Goal: Transaction & Acquisition: Purchase product/service

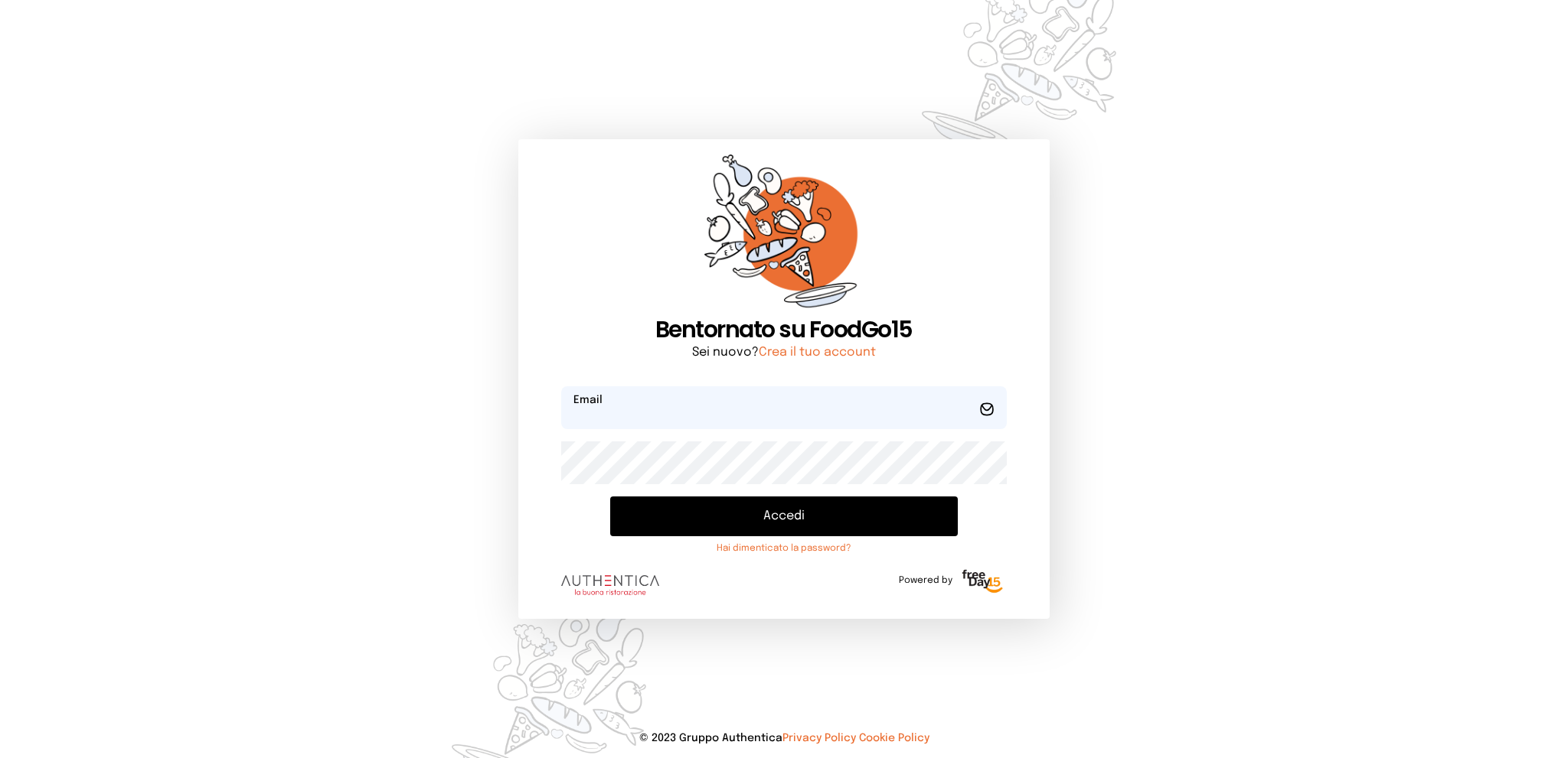
type input "**********"
click at [764, 515] on button "Accedi" at bounding box center [783, 517] width 347 height 39
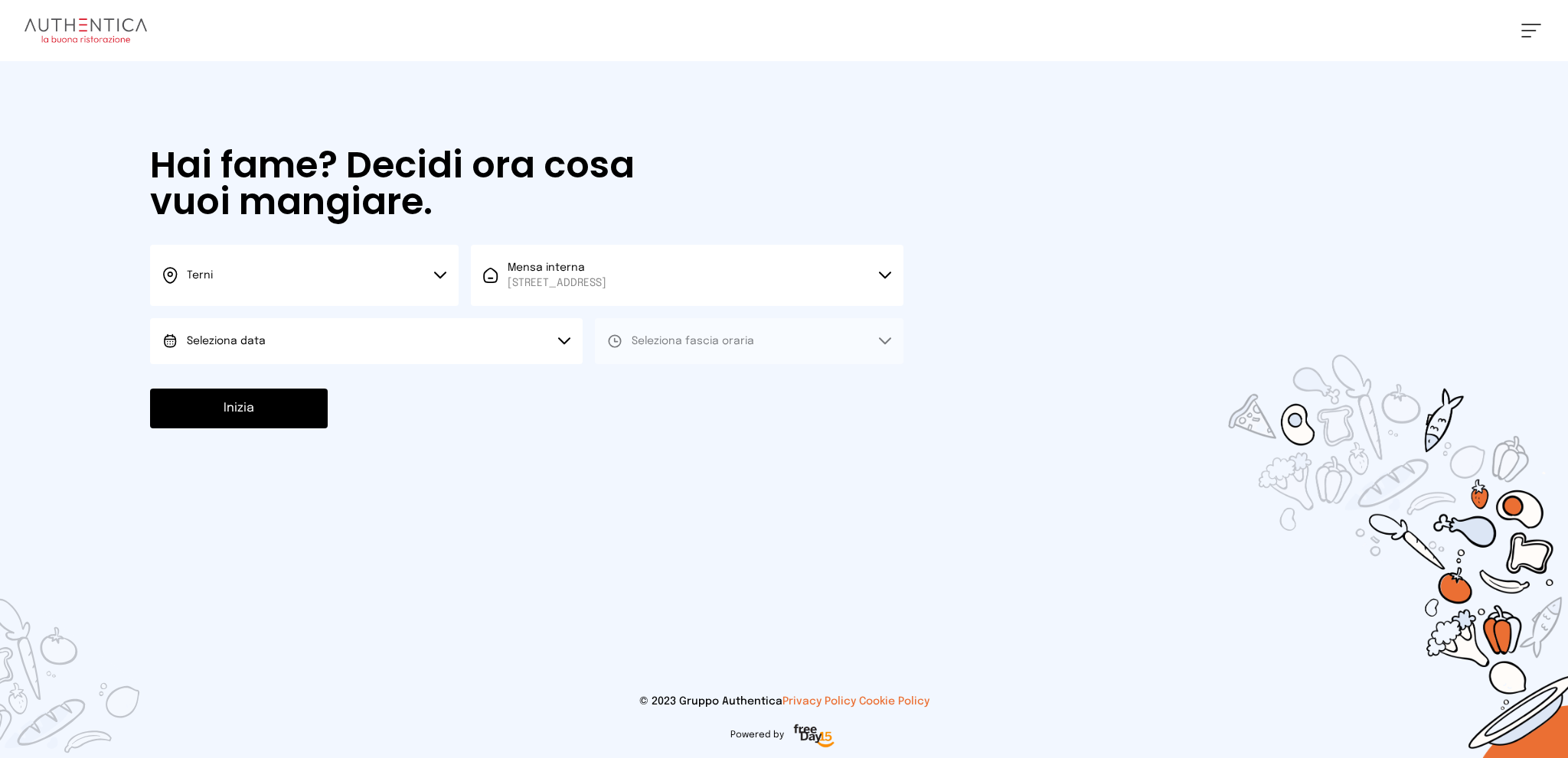
click at [457, 339] on button "Seleziona data" at bounding box center [366, 341] width 432 height 46
click at [441, 379] on li "[DATE], [DATE]" at bounding box center [366, 384] width 432 height 39
click at [688, 340] on span "Seleziona fascia oraria" at bounding box center [692, 341] width 122 height 10
click at [692, 391] on li "Pranzo" at bounding box center [749, 384] width 308 height 39
click at [245, 415] on button "Inizia" at bounding box center [239, 409] width 178 height 39
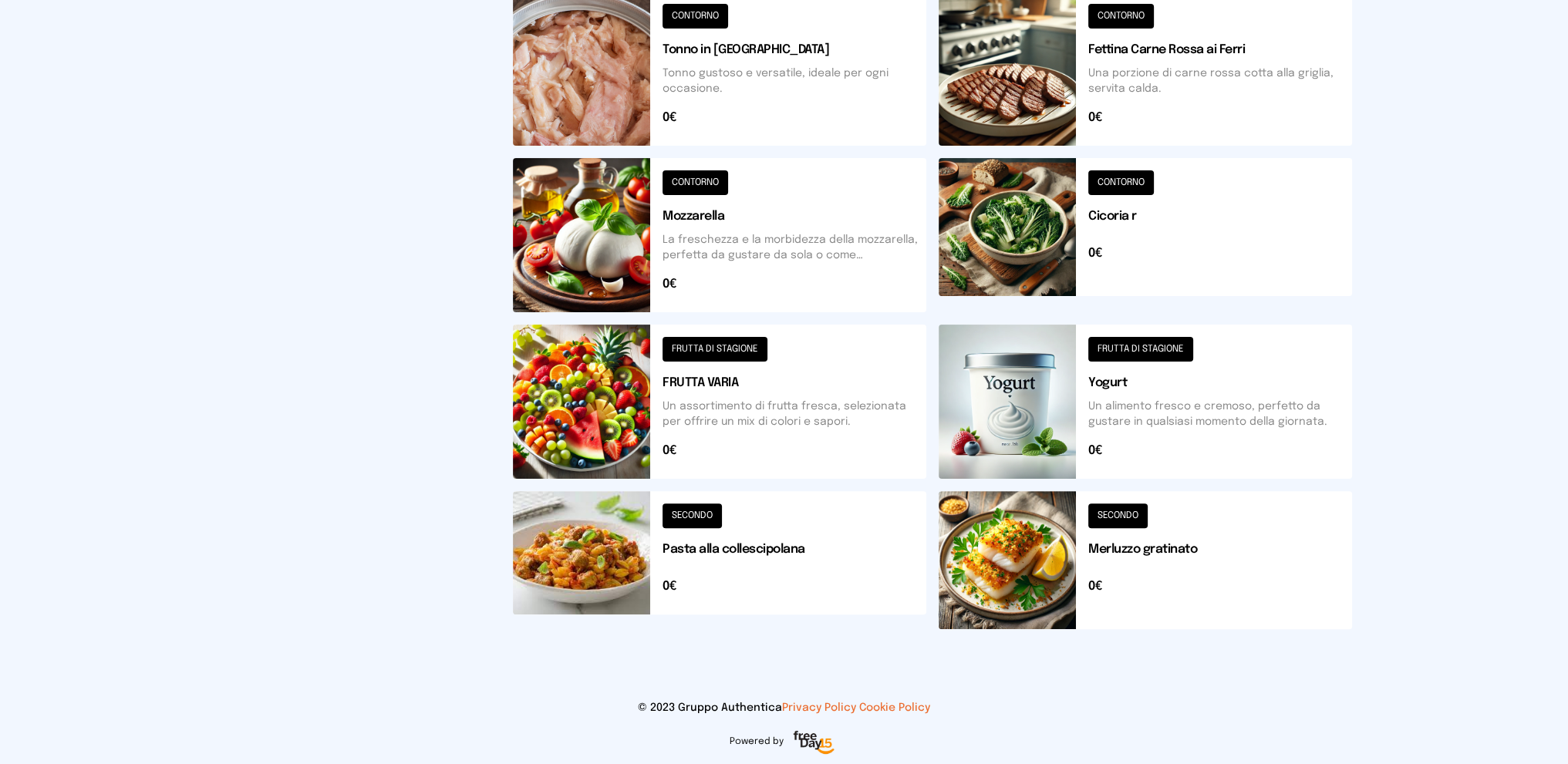
scroll to position [264, 0]
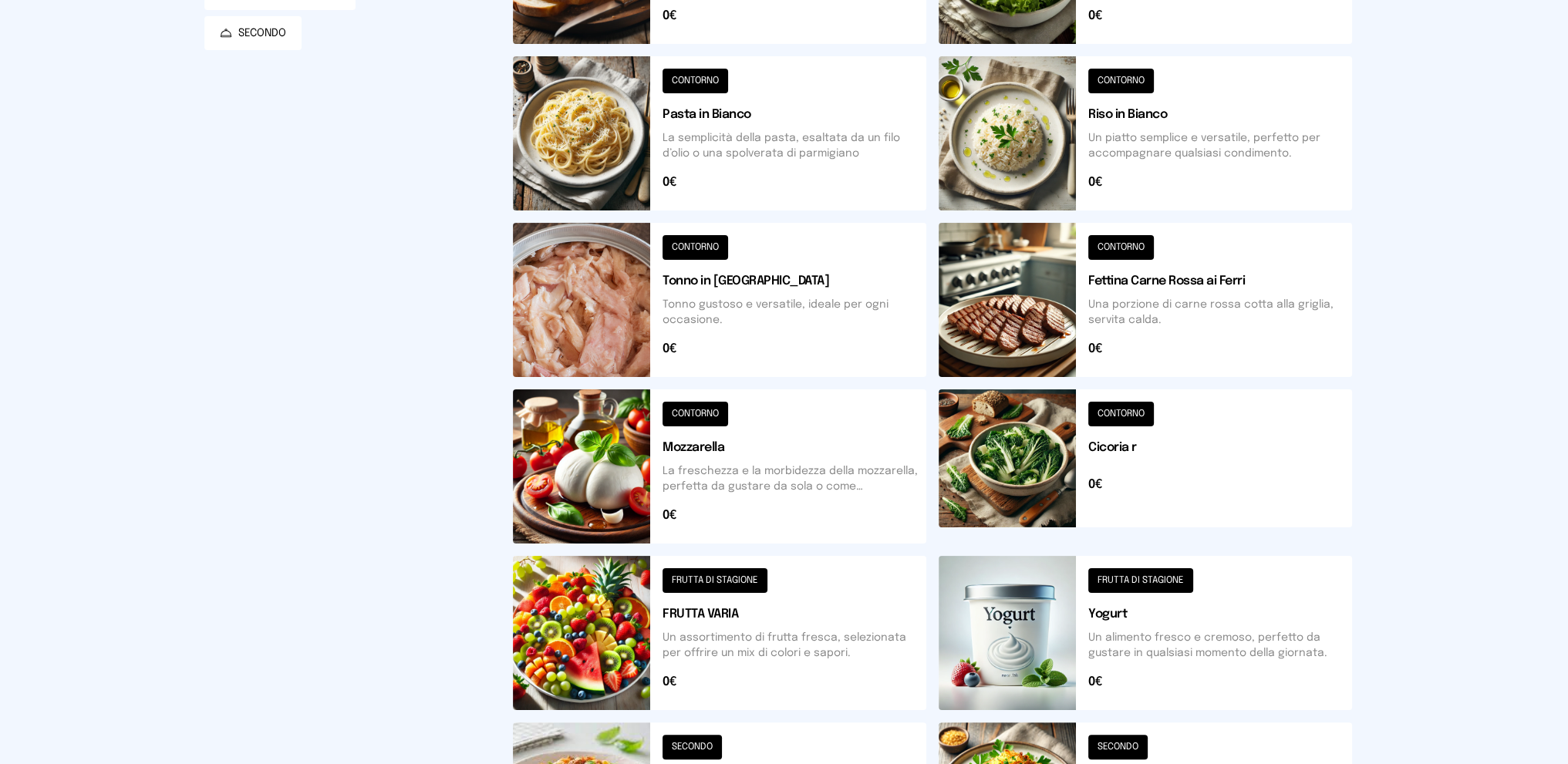
click at [1199, 304] on button at bounding box center [1146, 299] width 414 height 154
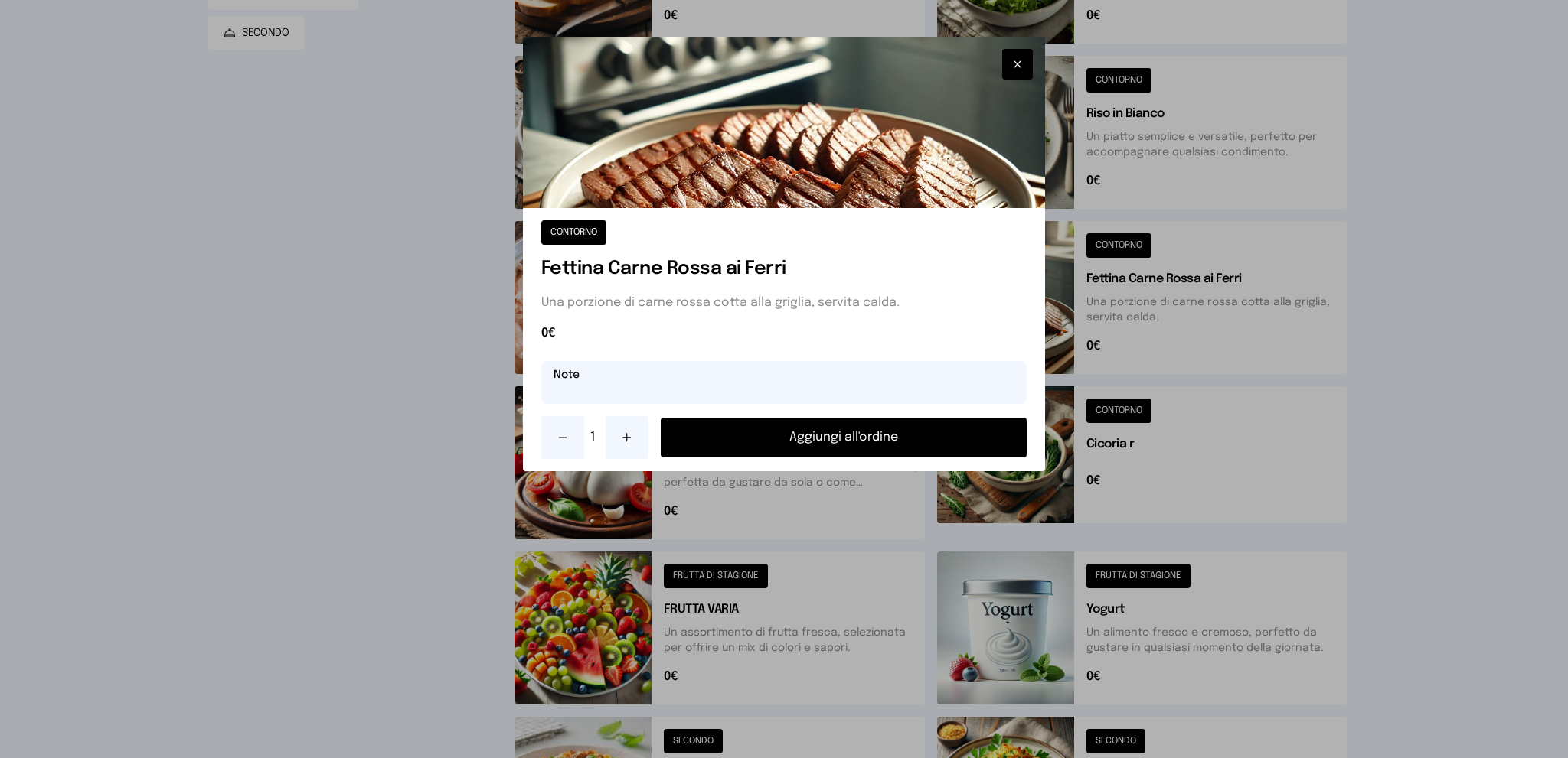
click at [729, 393] on input "text" at bounding box center [784, 383] width 486 height 43
type input "**********"
click at [777, 440] on button "Aggiungi all'ordine" at bounding box center [844, 438] width 366 height 39
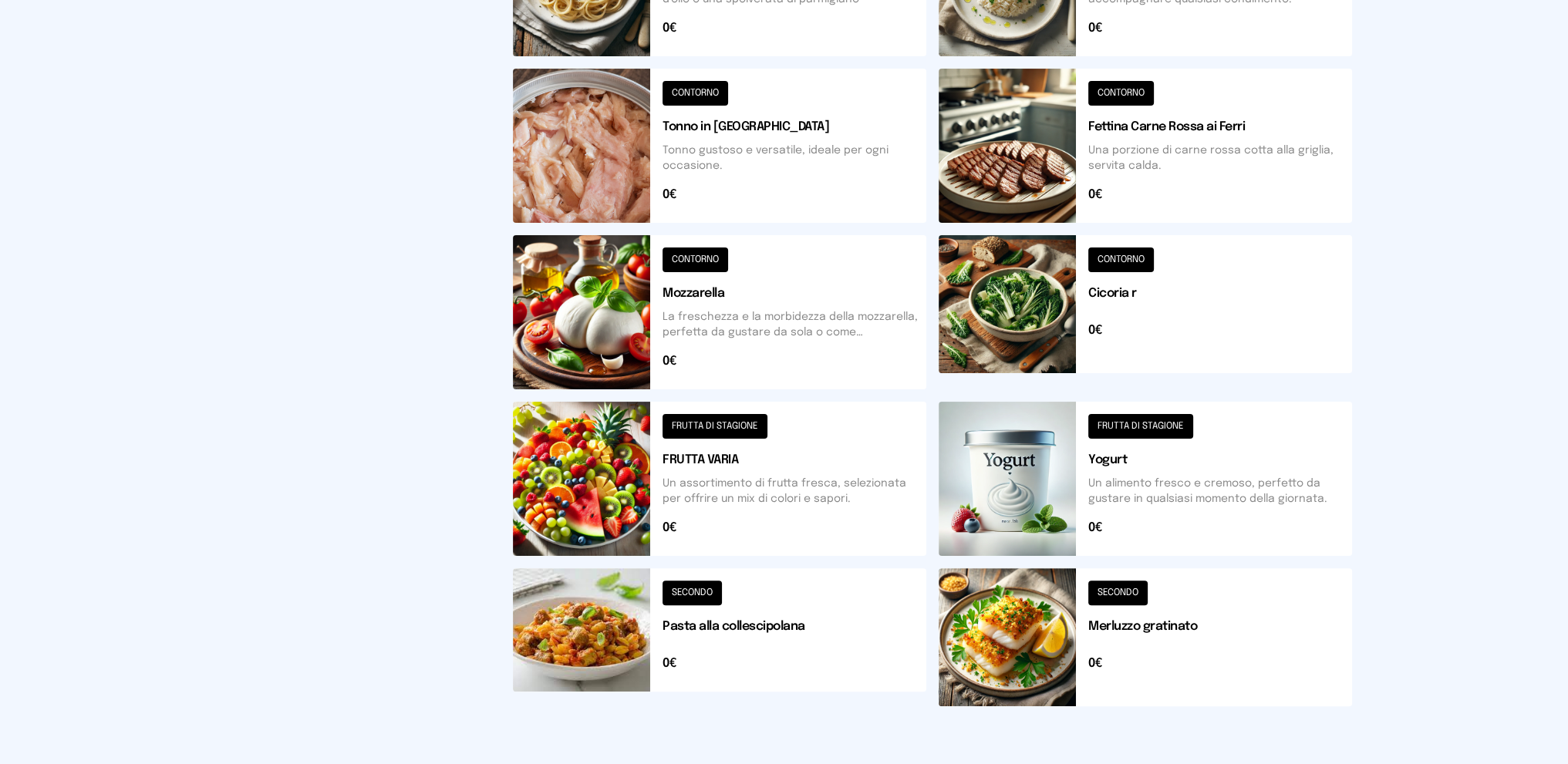
scroll to position [496, 0]
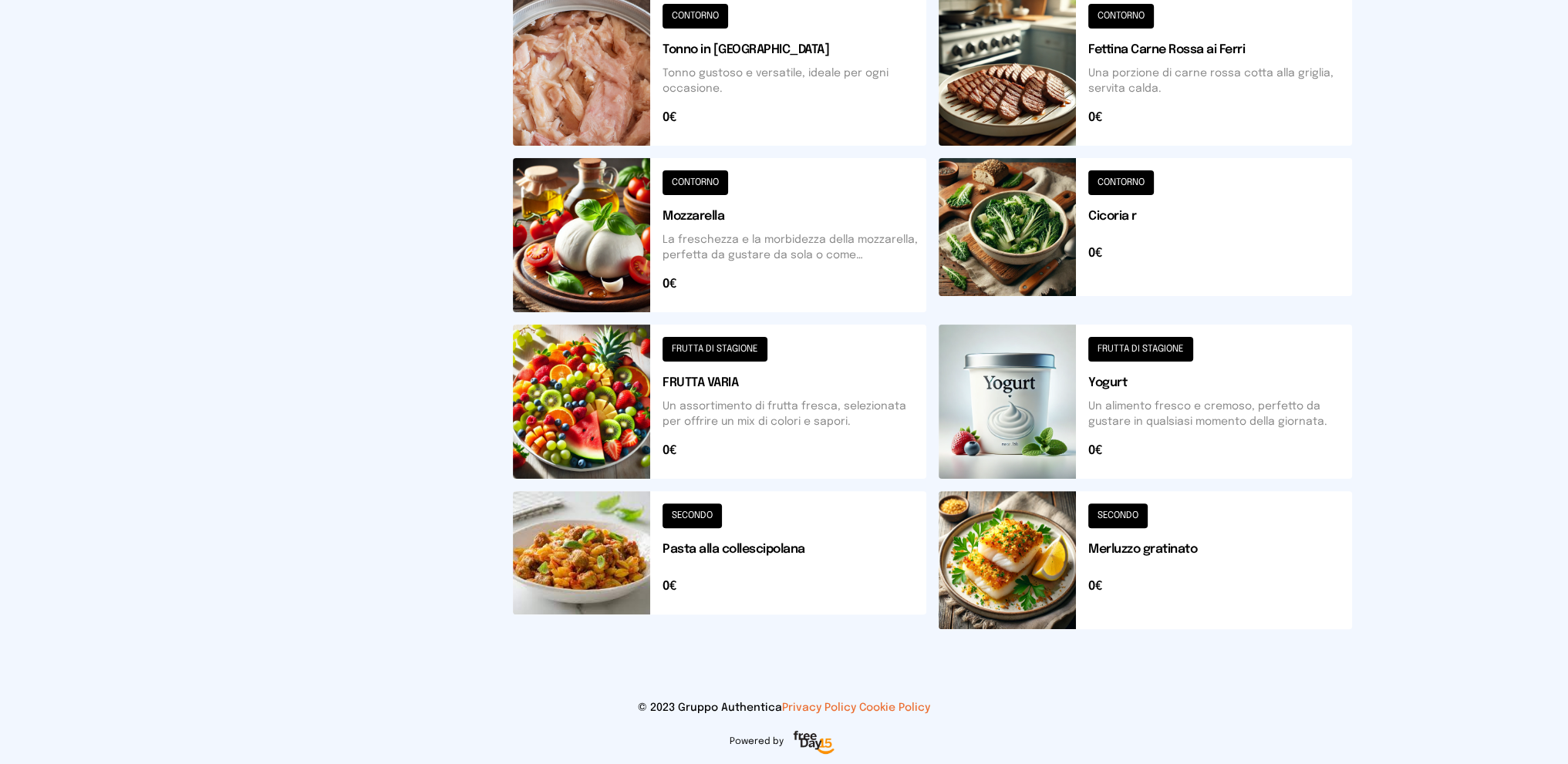
click at [846, 541] on button at bounding box center [720, 560] width 414 height 138
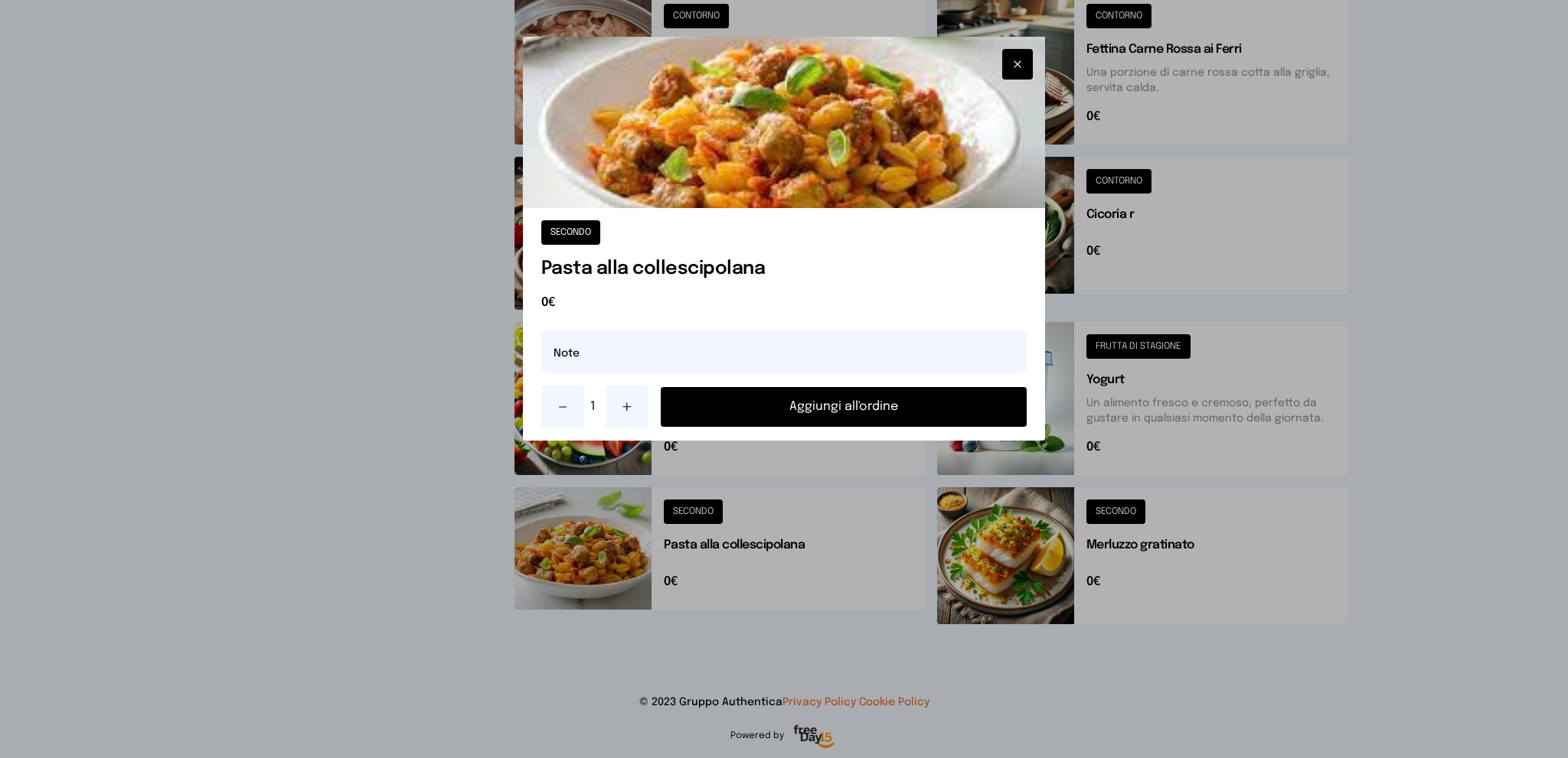
click at [832, 411] on button "Aggiungi all'ordine" at bounding box center [844, 407] width 366 height 39
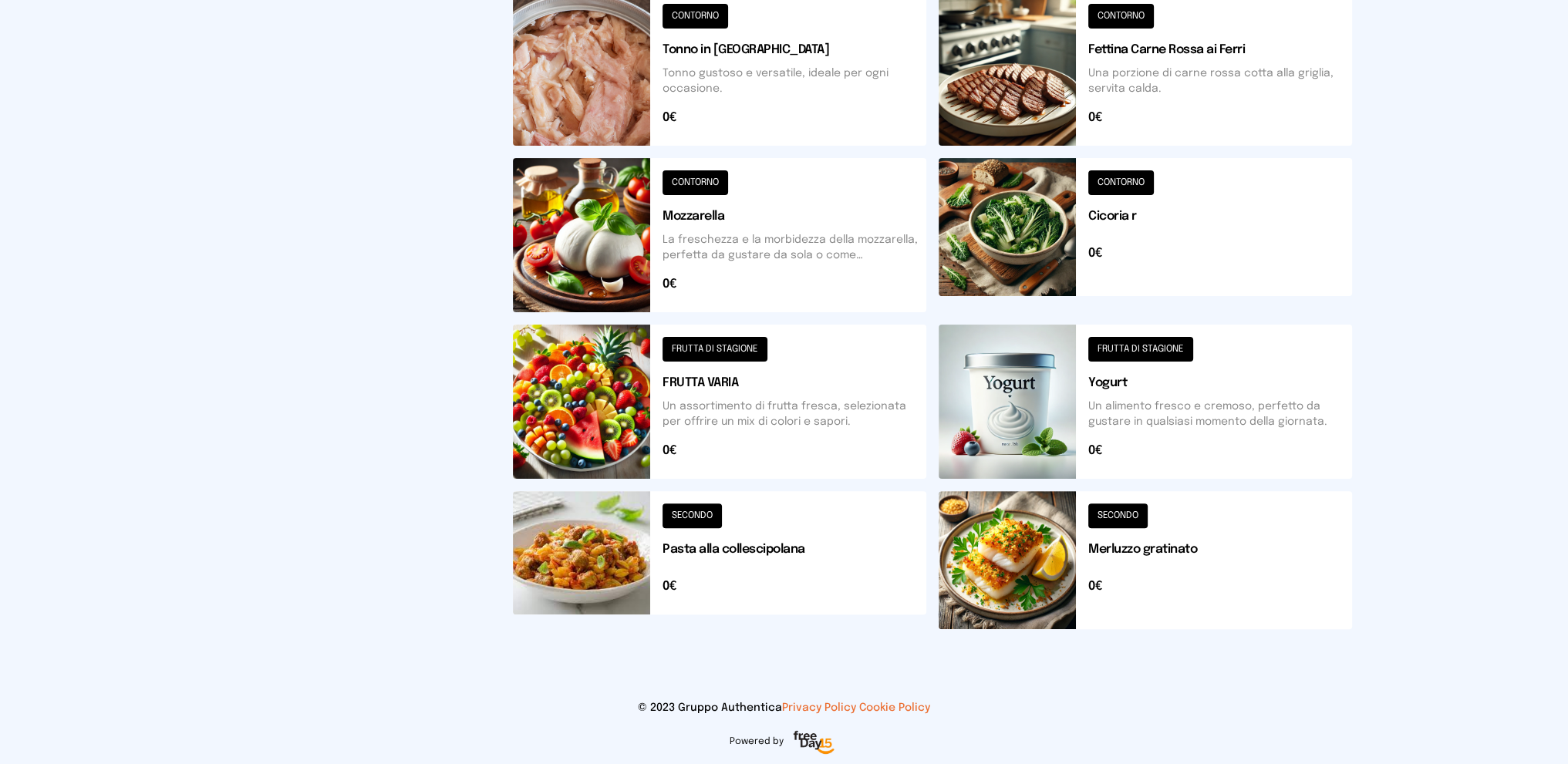
click at [1156, 235] on button at bounding box center [1146, 235] width 414 height 154
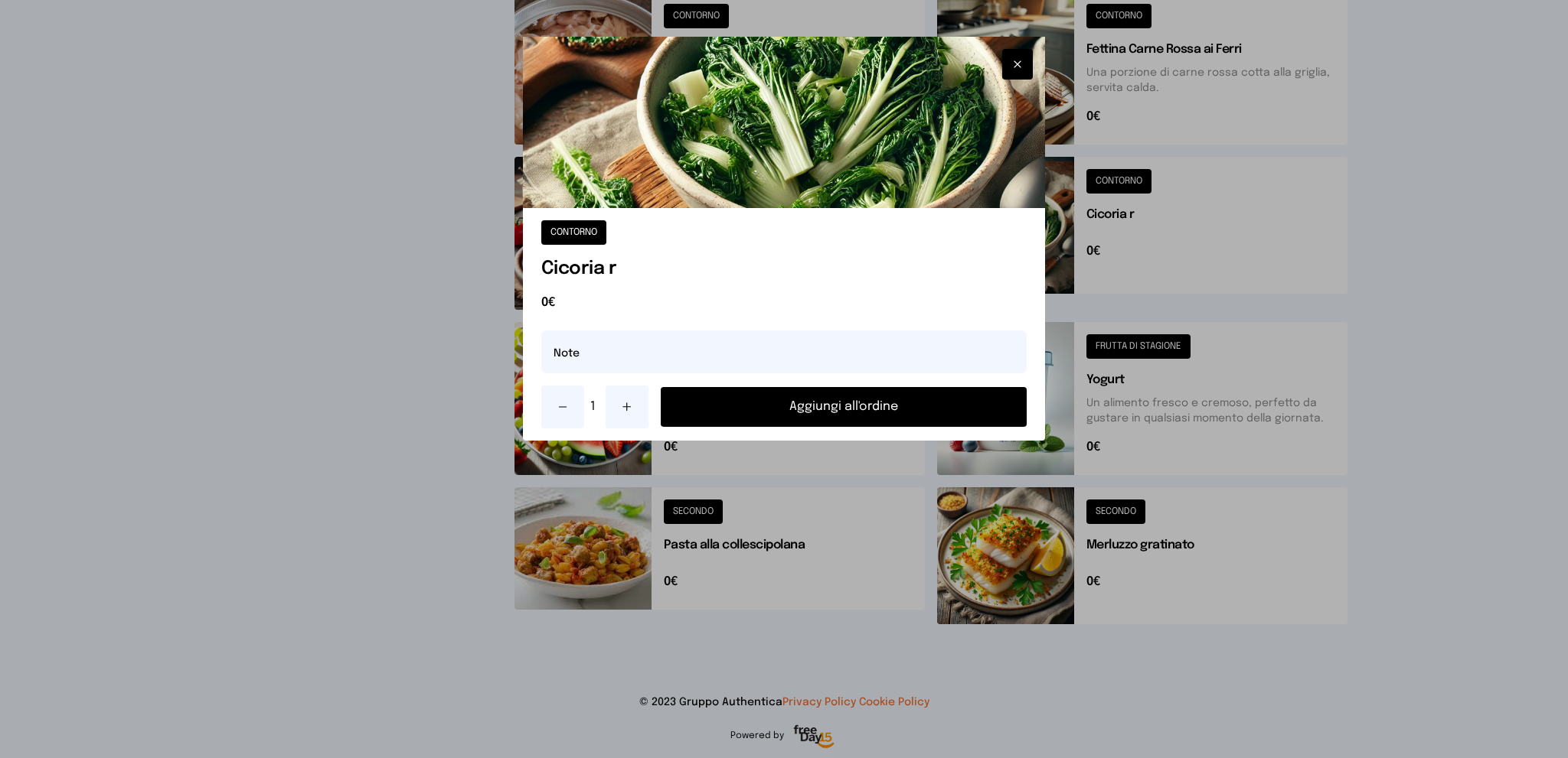
click at [778, 407] on button "Aggiungi all'ordine" at bounding box center [844, 407] width 366 height 39
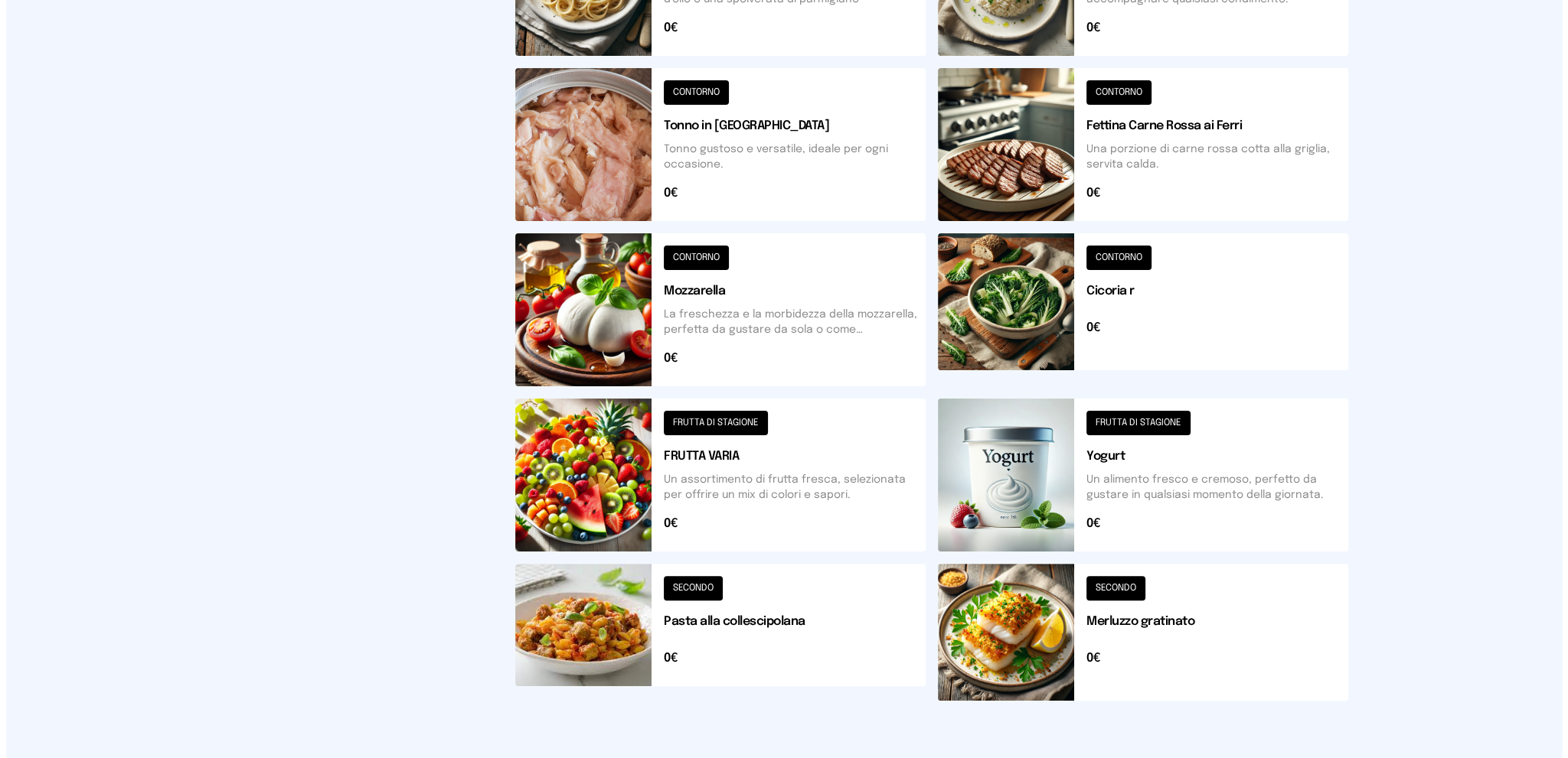
scroll to position [0, 0]
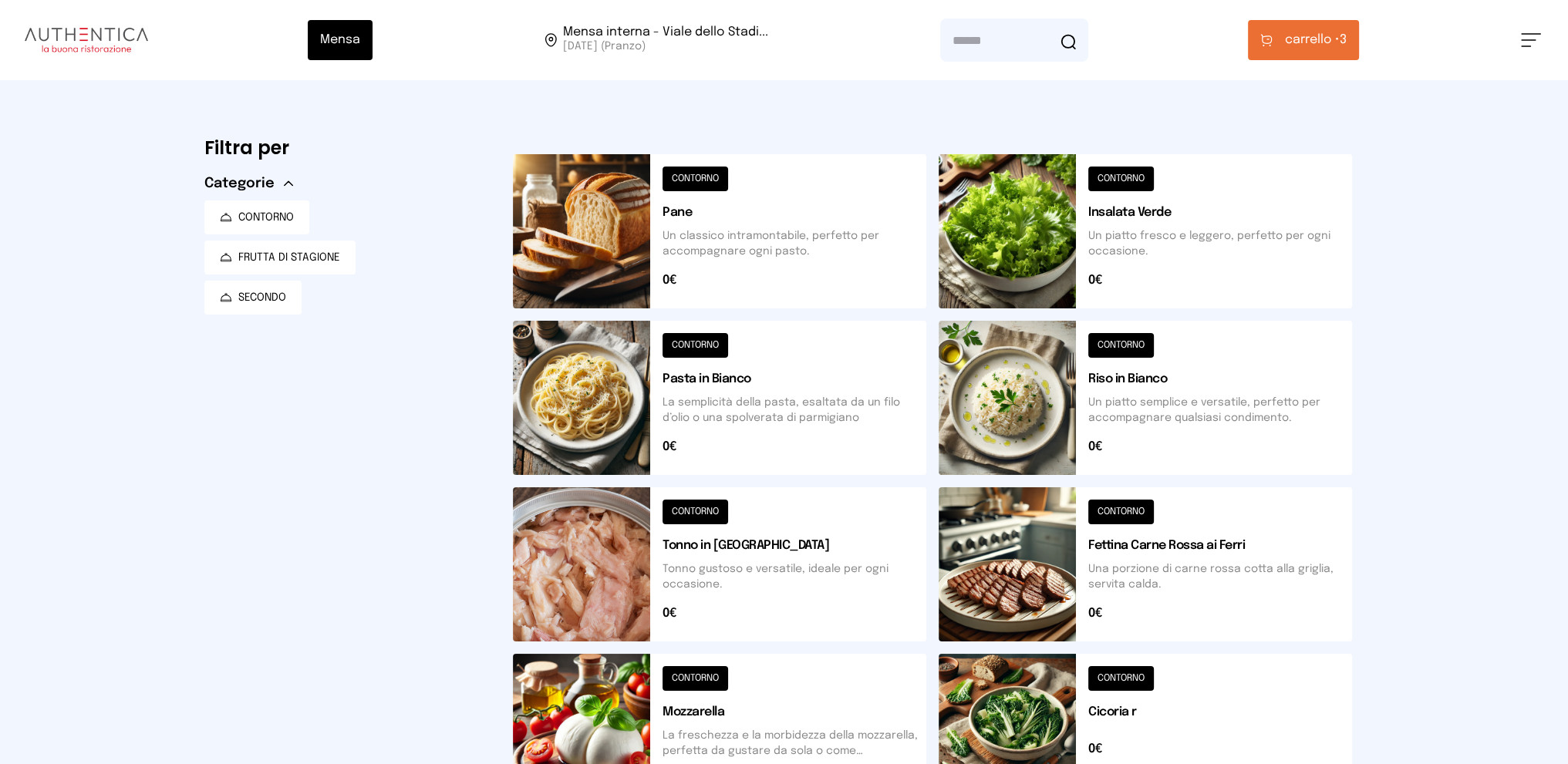
click at [1311, 43] on span "carrello •" at bounding box center [1312, 41] width 55 height 19
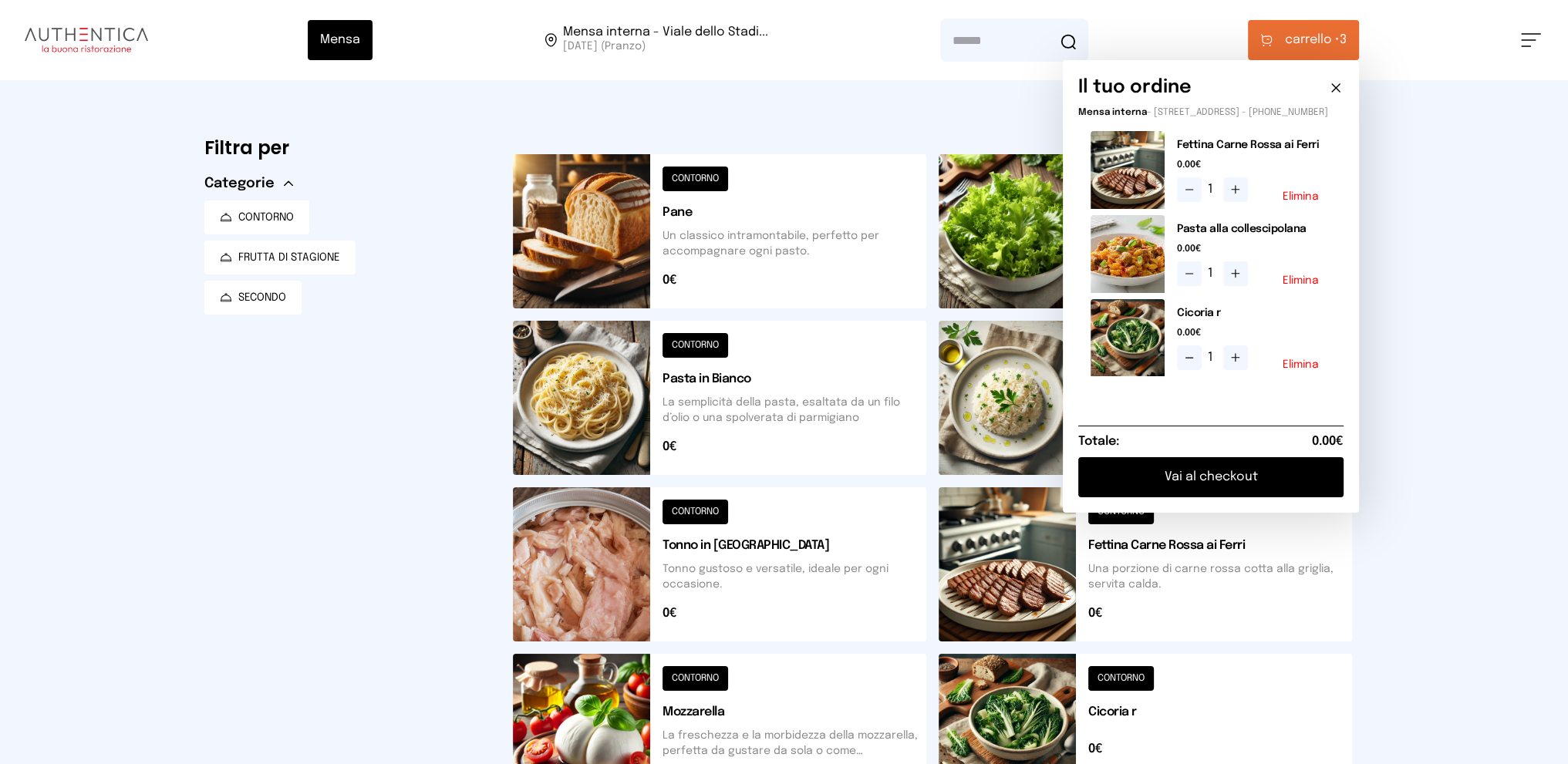
click at [1170, 477] on button "Vai al checkout" at bounding box center [1211, 477] width 265 height 40
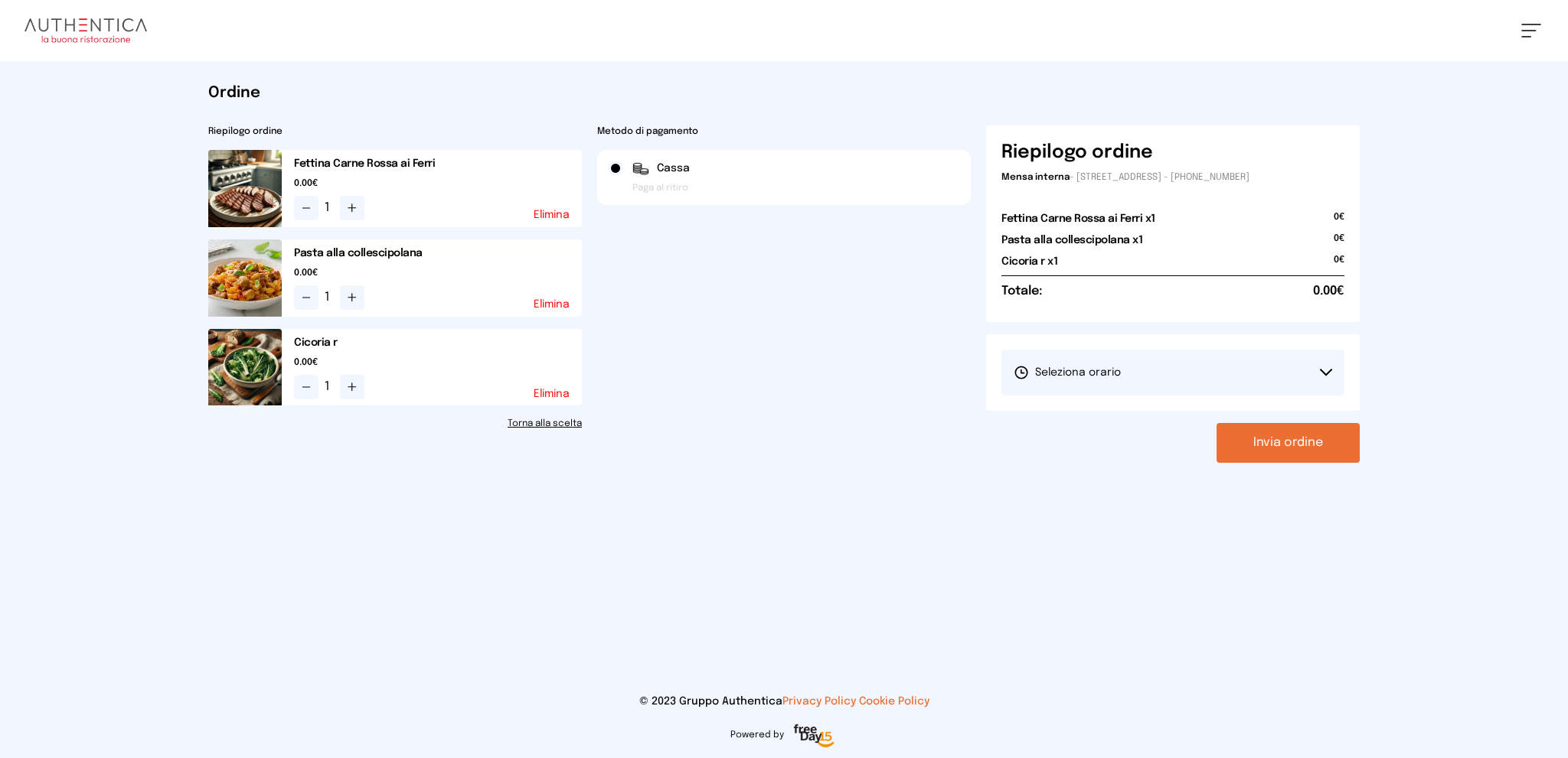
click at [1048, 371] on span "Seleziona orario" at bounding box center [1067, 373] width 107 height 15
click at [1060, 419] on span "1° Turno (13:00 - 15:00)" at bounding box center [1071, 415] width 116 height 15
click at [1279, 453] on button "Invia ordine" at bounding box center [1288, 443] width 143 height 39
